Goal: Task Accomplishment & Management: Manage account settings

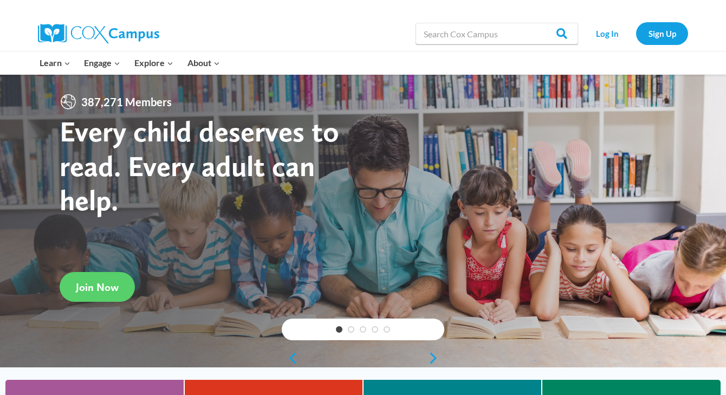
scroll to position [2, 0]
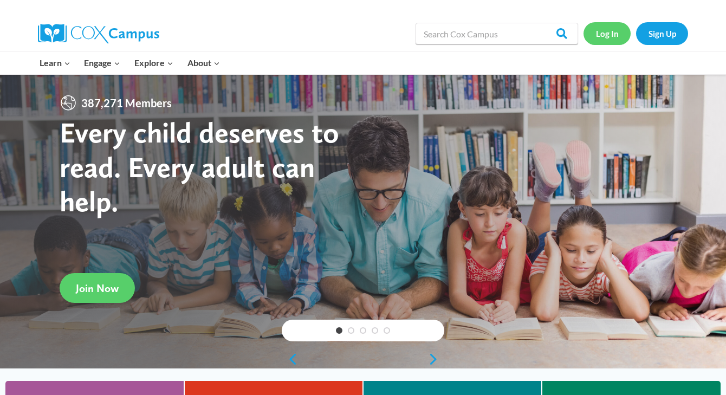
click at [607, 34] on link "Log In" at bounding box center [607, 33] width 47 height 22
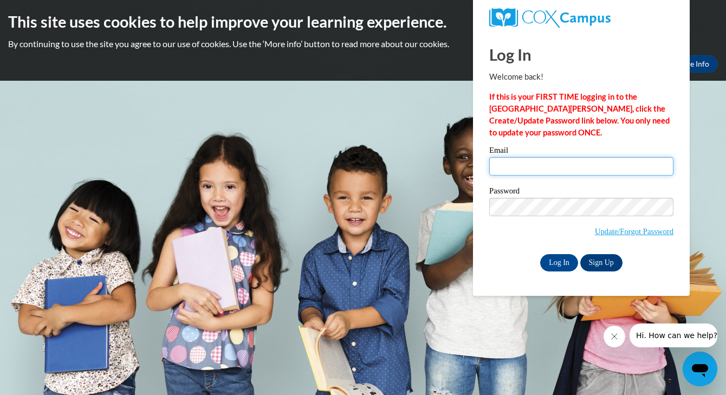
type input "mbond@berry.edu"
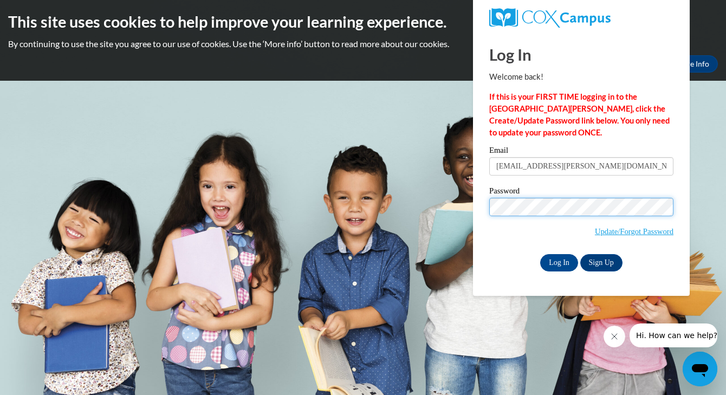
click at [558, 261] on input "Log In" at bounding box center [559, 262] width 38 height 17
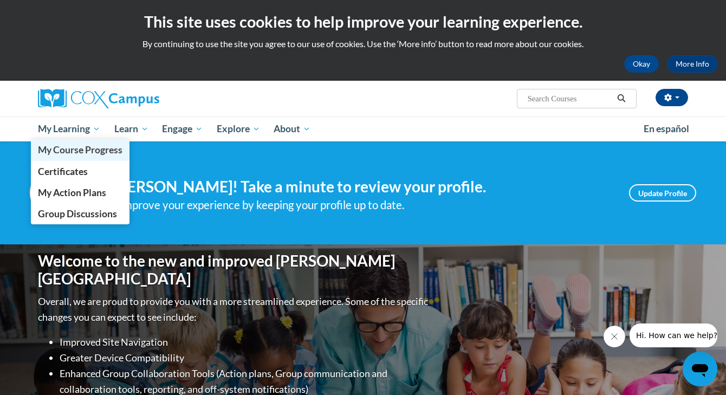
click at [61, 154] on span "My Course Progress" at bounding box center [80, 149] width 85 height 11
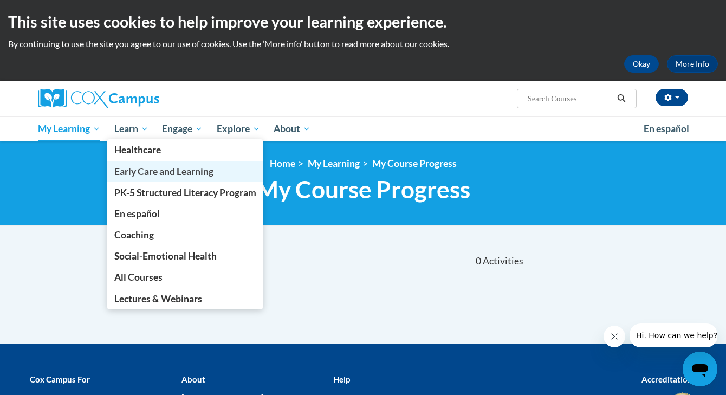
click at [128, 167] on span "Early Care and Learning" at bounding box center [163, 171] width 99 height 11
